Goal: Entertainment & Leisure: Consume media (video, audio)

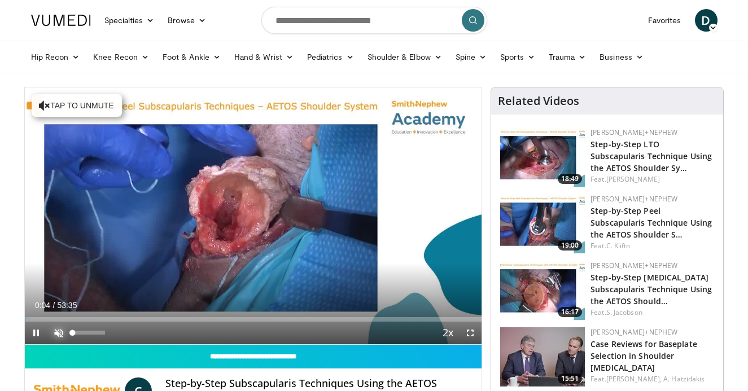
click at [59, 335] on span "Video Player" at bounding box center [58, 333] width 23 height 23
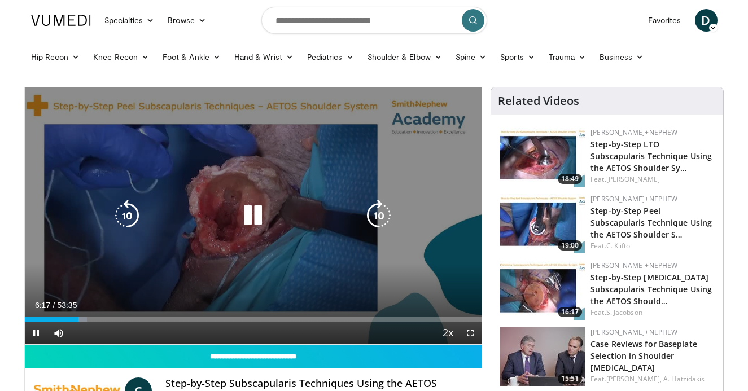
click at [99, 193] on div "10 seconds Tap to unmute" at bounding box center [253, 215] width 457 height 257
click at [251, 220] on icon "Video Player" at bounding box center [253, 216] width 32 height 32
click at [258, 215] on icon "Video Player" at bounding box center [253, 216] width 32 height 32
click at [391, 229] on icon "Video Player" at bounding box center [379, 216] width 32 height 32
click at [138, 218] on icon "Video Player" at bounding box center [127, 216] width 32 height 32
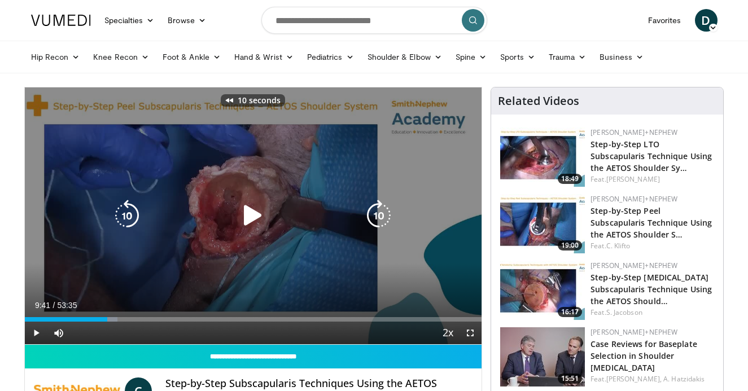
click at [250, 216] on icon "Video Player" at bounding box center [253, 216] width 32 height 32
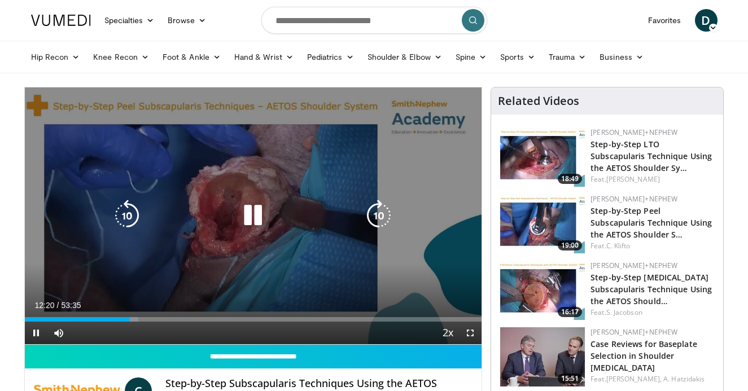
click at [305, 163] on div "10 seconds Tap to unmute" at bounding box center [253, 215] width 457 height 257
